Goal: Task Accomplishment & Management: Use online tool/utility

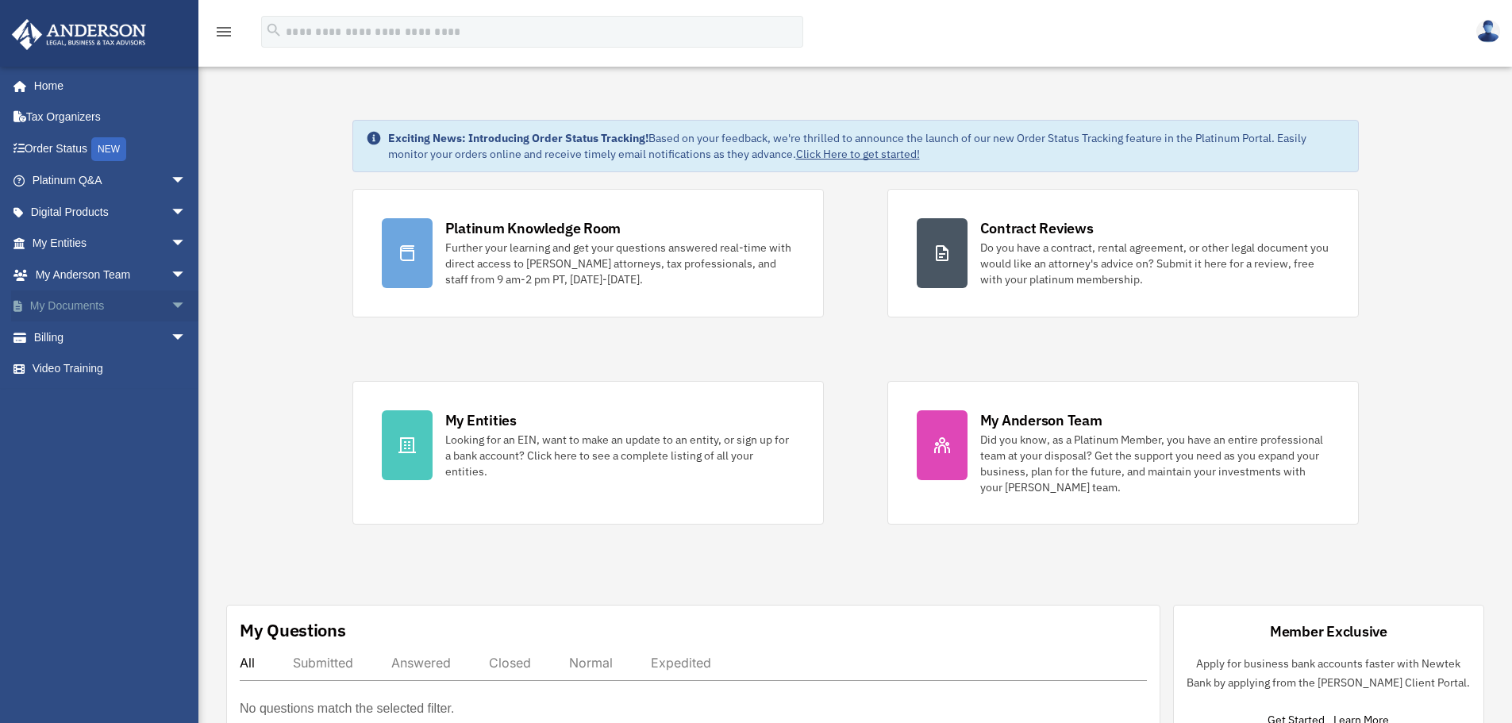
click at [171, 303] on span "arrow_drop_down" at bounding box center [187, 307] width 32 height 33
click at [65, 333] on link "Box" at bounding box center [116, 337] width 188 height 32
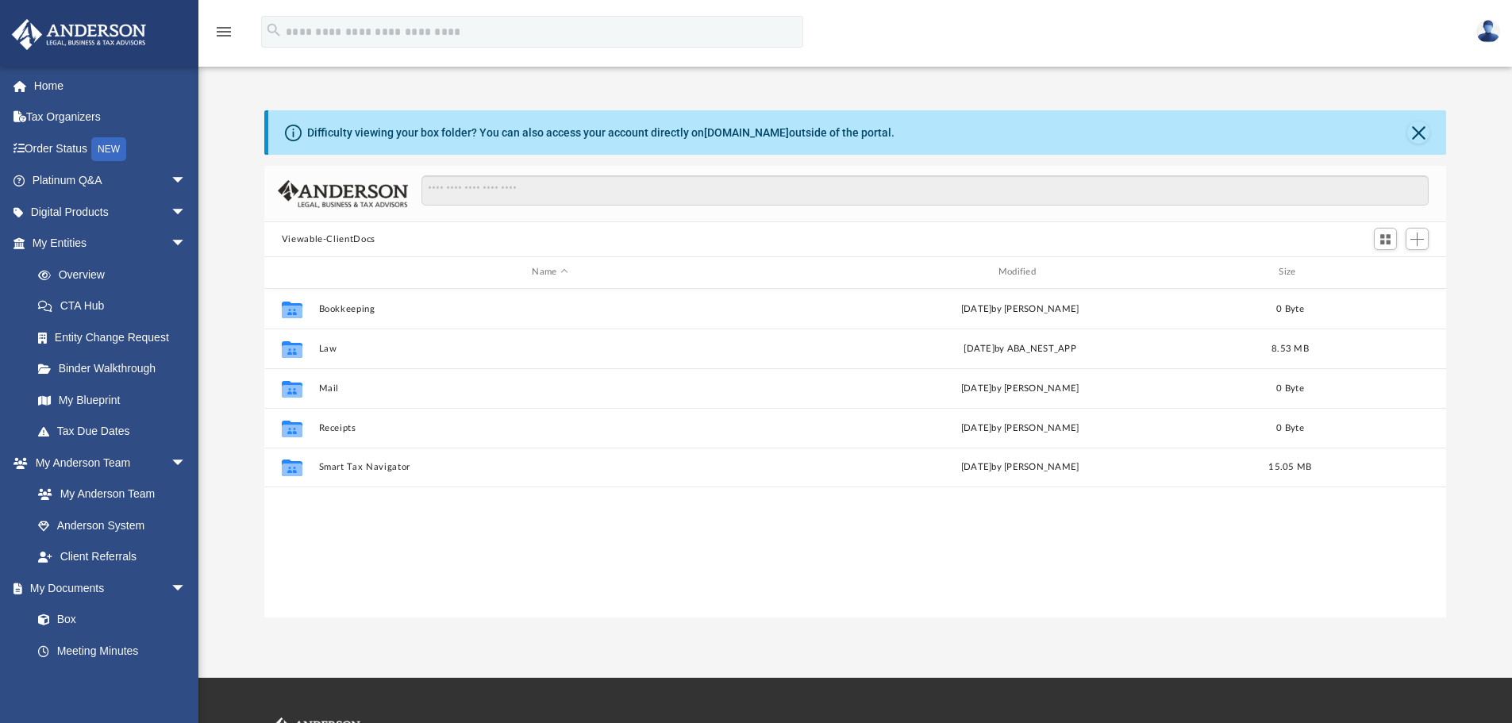
scroll to position [349, 1170]
click at [1424, 245] on span "Add" at bounding box center [1417, 239] width 13 height 13
click at [1392, 268] on li "Upload" at bounding box center [1394, 271] width 51 height 17
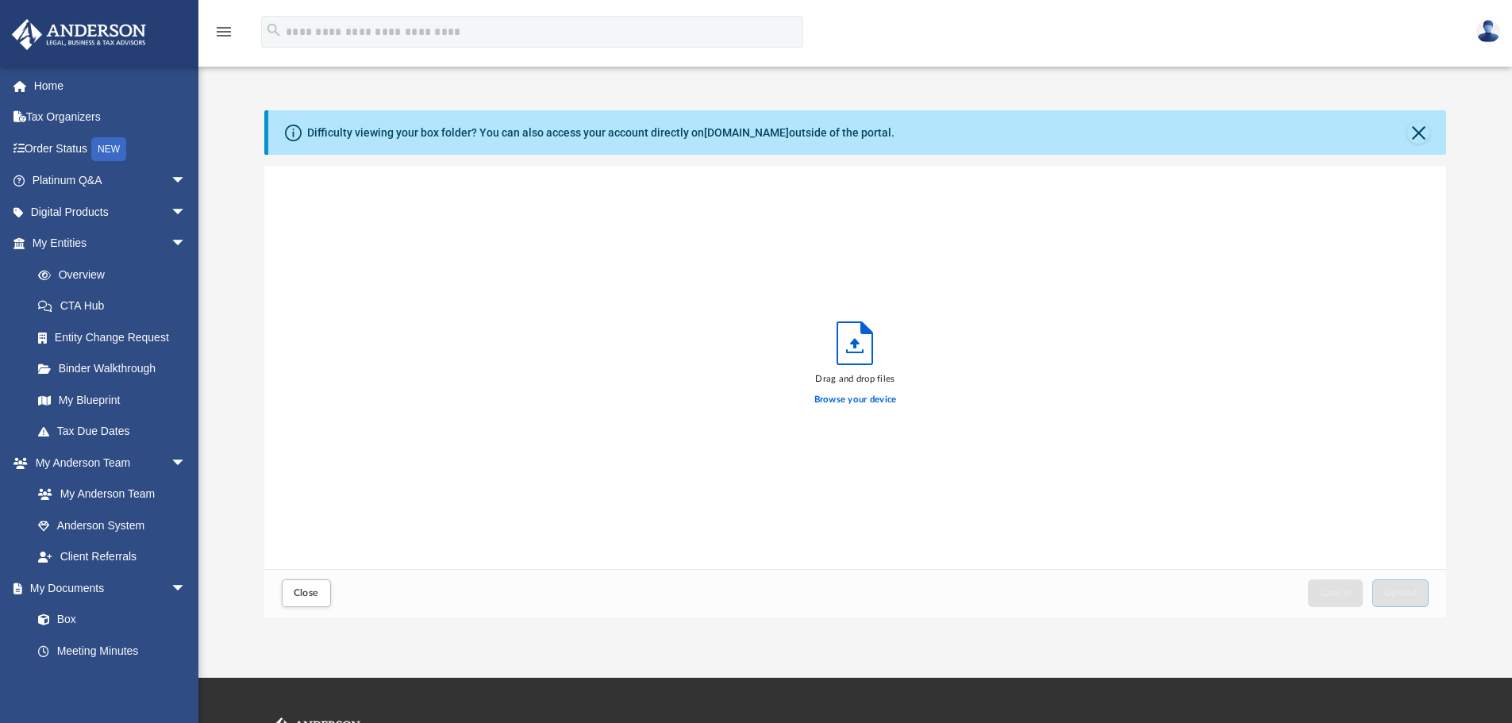
scroll to position [391, 1170]
click at [1407, 596] on span "Upload" at bounding box center [1400, 593] width 33 height 10
click at [1415, 131] on button "Close" at bounding box center [1418, 132] width 22 height 22
